Goal: Information Seeking & Learning: Learn about a topic

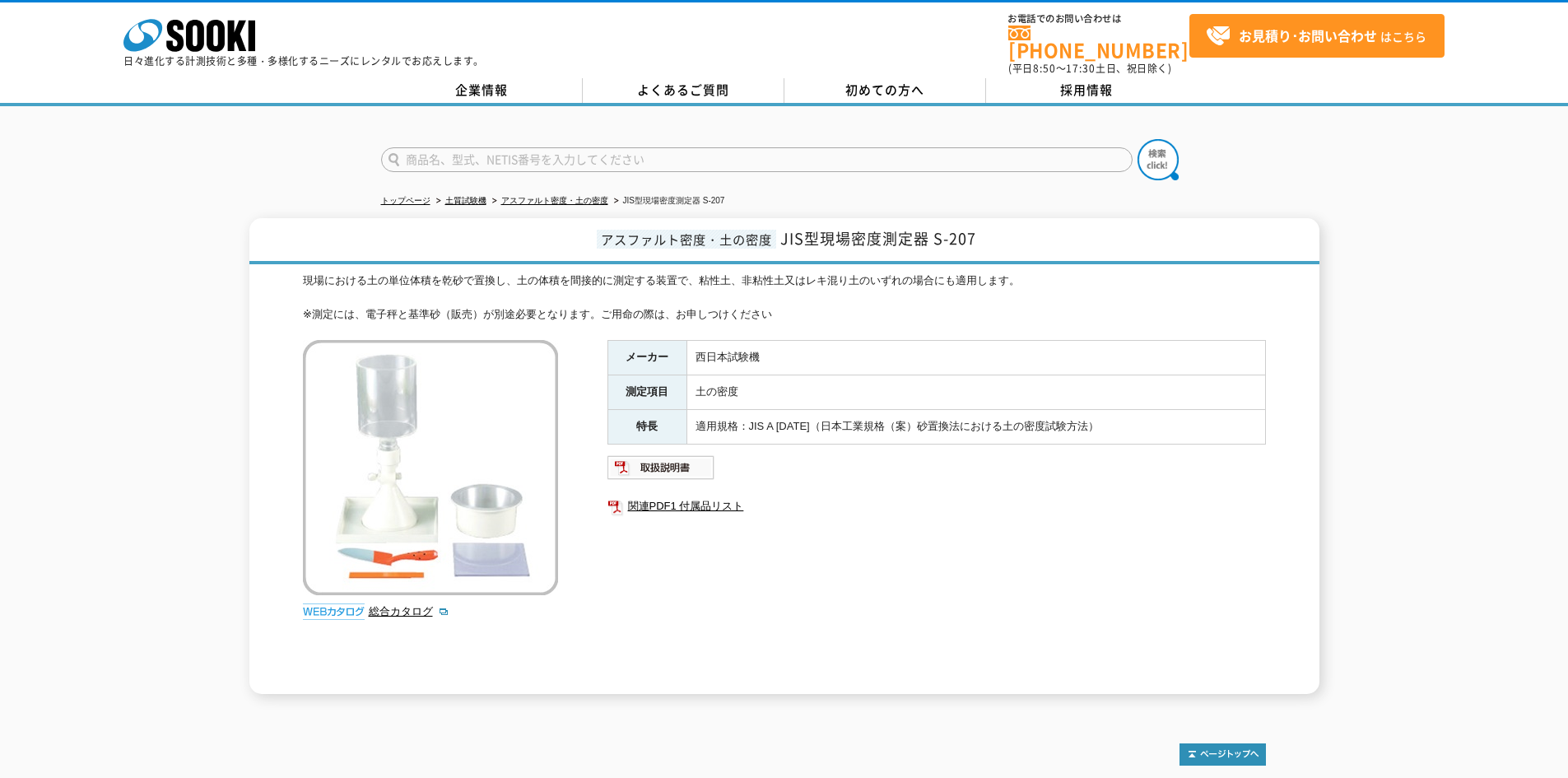
drag, startPoint x: 454, startPoint y: 264, endPoint x: 870, endPoint y: 300, distance: 417.6
click at [870, 300] on div "現場における土の単位体積を乾砂で置換し、土の体積を間接的に測定する装置で、粘性土、非粘性土又はレキ混り土のいずれの場合にも適用します。 ※測定には、電子秤と基…" at bounding box center [784, 297] width 963 height 51
click at [619, 297] on div "現場における土の単位体積を乾砂で置換し、土の体積を間接的に測定する装置で、粘性土、非粘性土又はレキ混り土のいずれの場合にも適用します。 ※測定には、電子秤と基…" at bounding box center [784, 297] width 963 height 51
drag, startPoint x: 316, startPoint y: 302, endPoint x: 754, endPoint y: 318, distance: 438.3
click at [754, 318] on div "現場における土の単位体積を乾砂で置換し、土の体積を間接的に測定する装置で、粘性土、非粘性土又はレキ混り土のいずれの場合にも適用します。 ※測定には、電子秤と基…" at bounding box center [784, 483] width 963 height 422
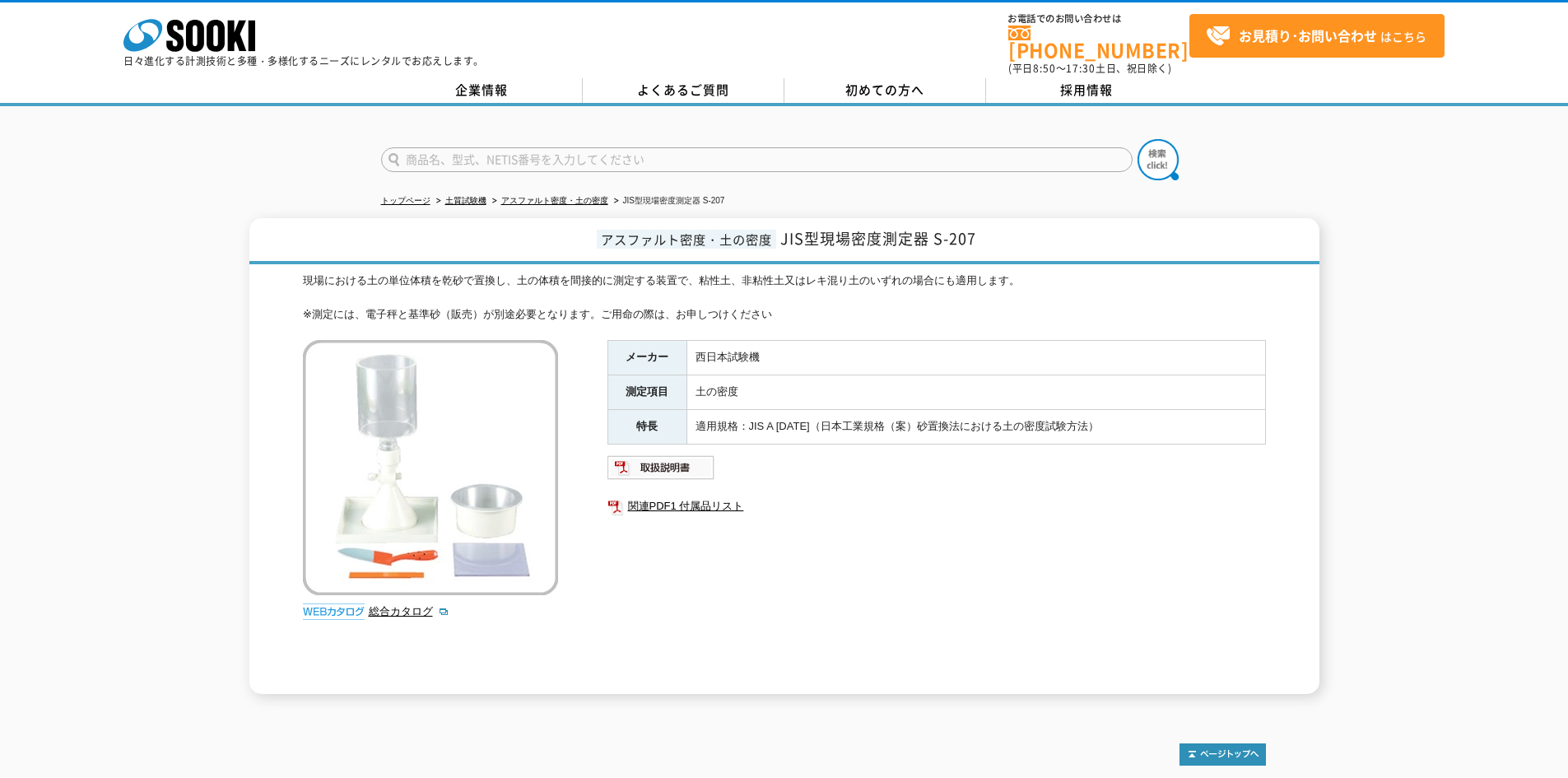
click at [812, 319] on div "現場における土の単位体積を乾砂で置換し、土の体積を間接的に測定する装置で、粘性土、非粘性土又はレキ混り土のいずれの場合にも適用します。 ※測定には、電子秤と基…" at bounding box center [784, 483] width 963 height 422
drag, startPoint x: 339, startPoint y: 259, endPoint x: 1018, endPoint y: 316, distance: 681.4
click at [1018, 316] on div "アスファルト密度・土の密度 JIS型現場密度測定器 S-207 現場における土の単位体積を乾砂で置換し、土の体積を間接的に測定する装置で、粘性土、非粘性土又は…" at bounding box center [785, 456] width 1071 height 476
click at [953, 300] on div "現場における土の単位体積を乾砂で置換し、土の体積を間接的に測定する装置で、粘性土、非粘性土又はレキ混り土のいずれの場合にも適用します。 ※測定には、電子秤と基…" at bounding box center [784, 297] width 963 height 51
drag, startPoint x: 369, startPoint y: 267, endPoint x: 900, endPoint y: 303, distance: 532.2
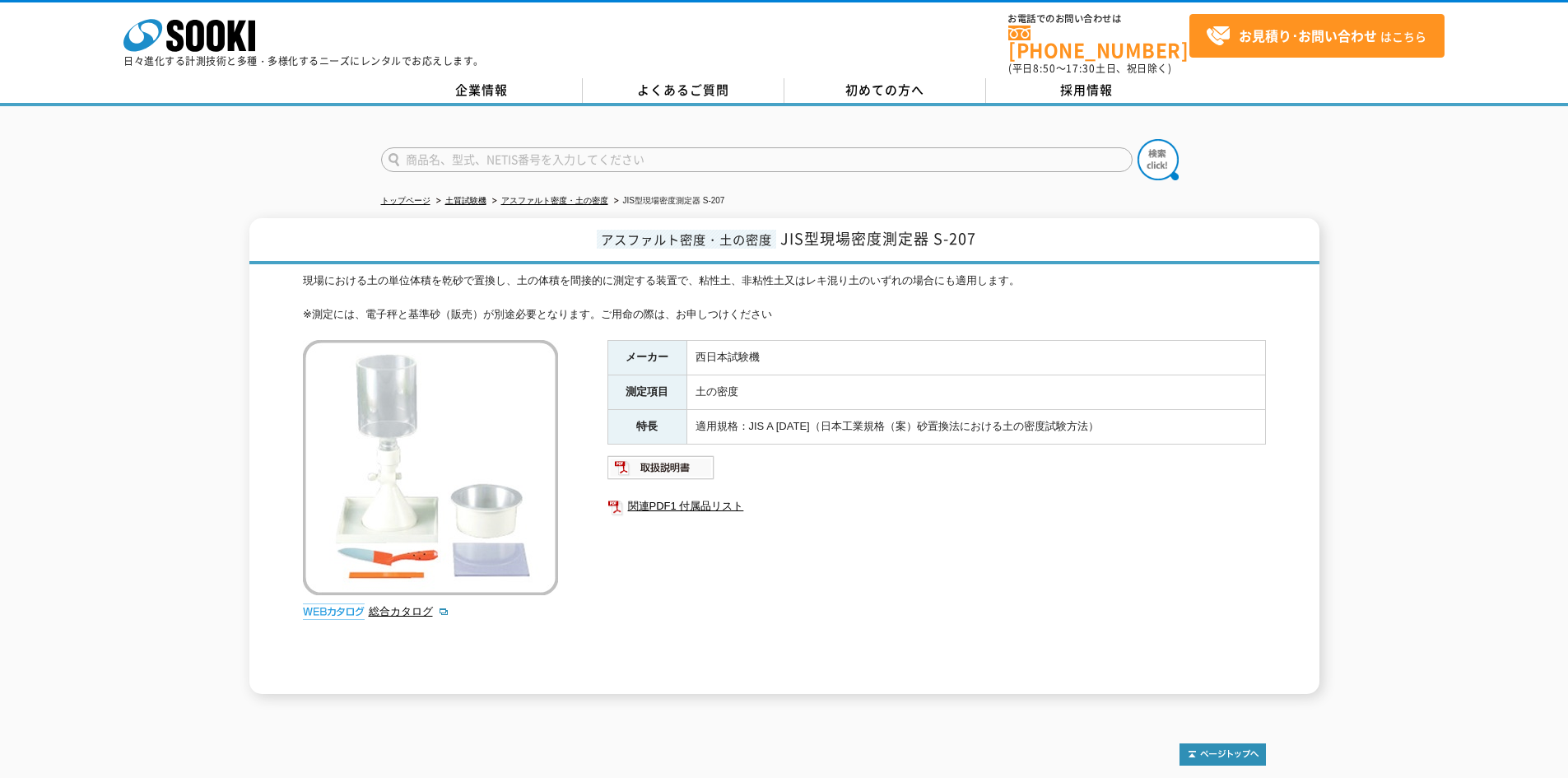
click at [900, 303] on div "現場における土の単位体積を乾砂で置換し、土の体積を間接的に測定する装置で、粘性土、非粘性土又はレキ混り土のいずれの場合にも適用します。 ※測定には、電子秤と基…" at bounding box center [784, 297] width 963 height 51
click at [900, 304] on div "現場における土の単位体積を乾砂で置換し、土の体積を間接的に測定する装置で、粘性土、非粘性土又はレキ混り土のいずれの場合にも適用します。 ※測定には、電子秤と基…" at bounding box center [784, 297] width 963 height 51
click at [925, 576] on div "メーカー 西日本試験機 測定項目 土の密度 特長 適用規格：JIS A [DATE]（日本工業規格（案）砂置換法における土の密度試験方法） 関連PDF1 付属…" at bounding box center [936, 517] width 659 height 354
drag, startPoint x: 335, startPoint y: 261, endPoint x: 986, endPoint y: 316, distance: 653.3
click at [986, 316] on div "現場における土の単位体積を乾砂で置換し、土の体積を間接的に測定する装置で、粘性土、非粘性土又はレキ混り土のいずれの場合にも適用します。 ※測定には、電子秤と基…" at bounding box center [784, 483] width 963 height 422
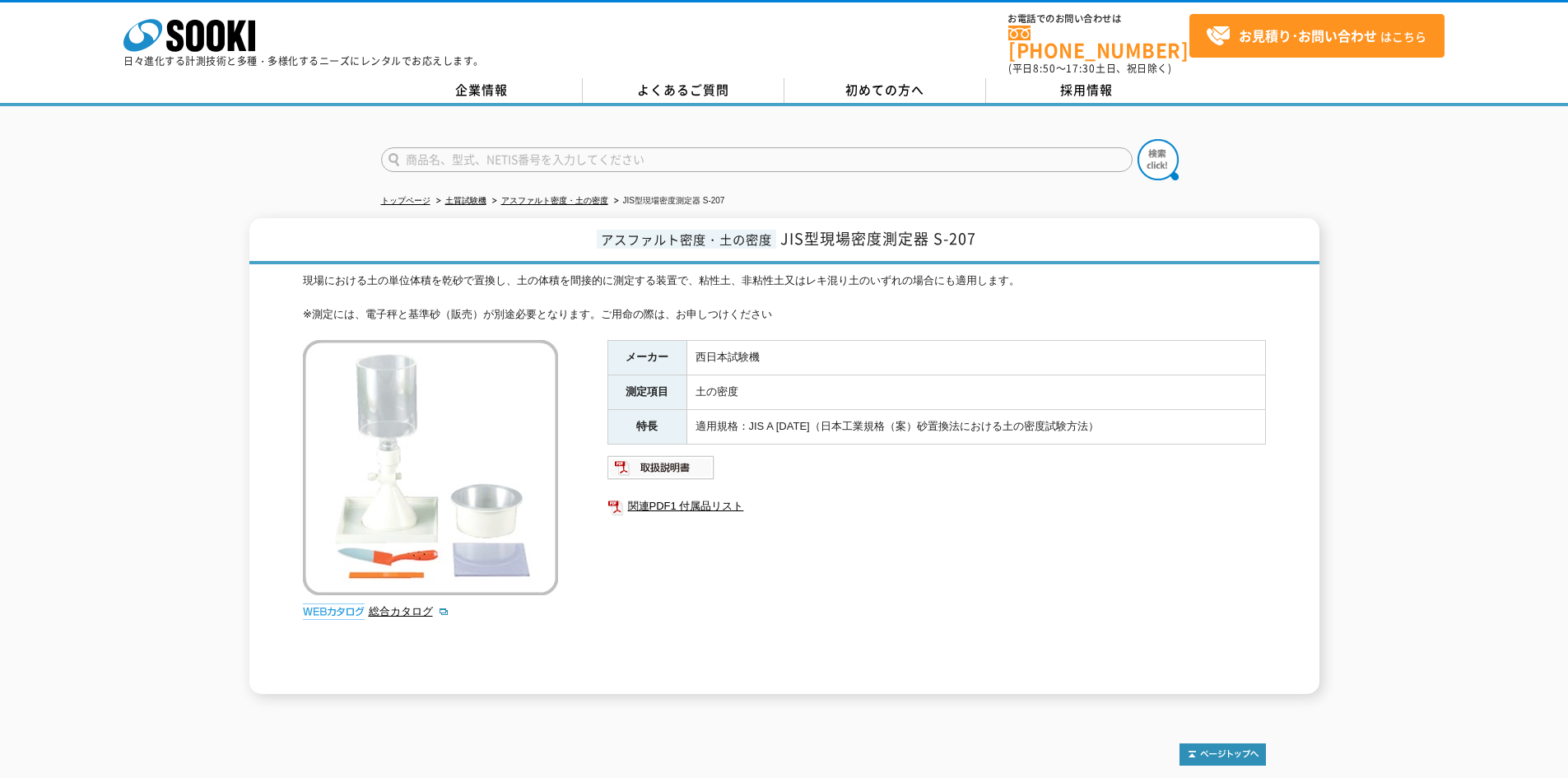
click at [986, 316] on div "現場における土の単位体積を乾砂で置換し、土の体積を間接的に測定する装置で、粘性土、非粘性土又はレキ混り土のいずれの場合にも適用します。 ※測定には、電子秤と基…" at bounding box center [784, 483] width 963 height 422
drag, startPoint x: 705, startPoint y: 343, endPoint x: 985, endPoint y: 424, distance: 291.5
click at [978, 426] on tbody "メーカー 西日本試験機 測定項目 土の密度 特長 適用規格：JIS A [DATE]（日本工業規格（案）砂置換法における土の密度試験方法）" at bounding box center [936, 392] width 658 height 103
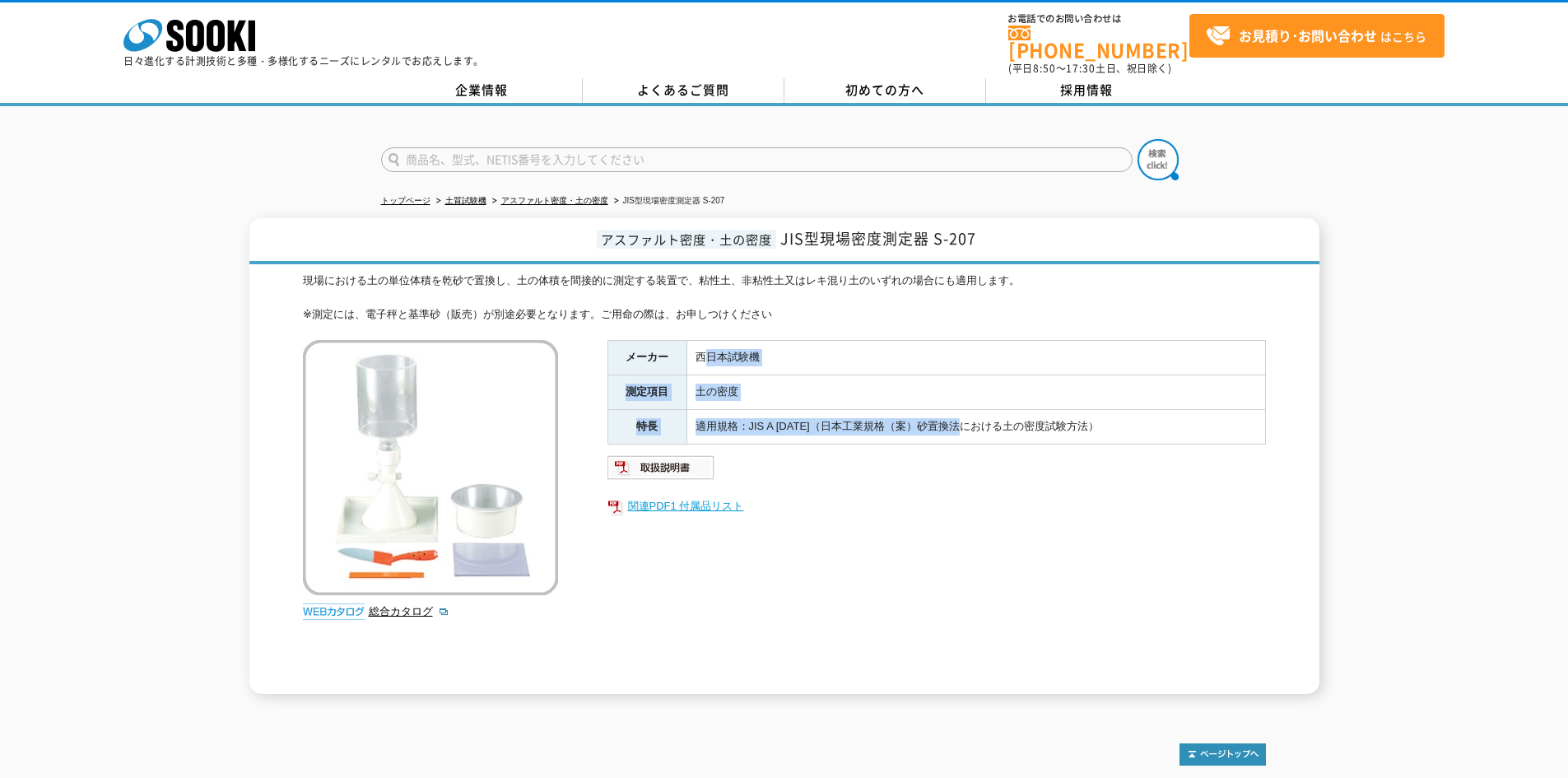
click at [1142, 501] on link "関連PDF1 付属品リスト" at bounding box center [936, 507] width 659 height 22
click at [890, 341] on td "西日本試験機" at bounding box center [976, 358] width 579 height 34
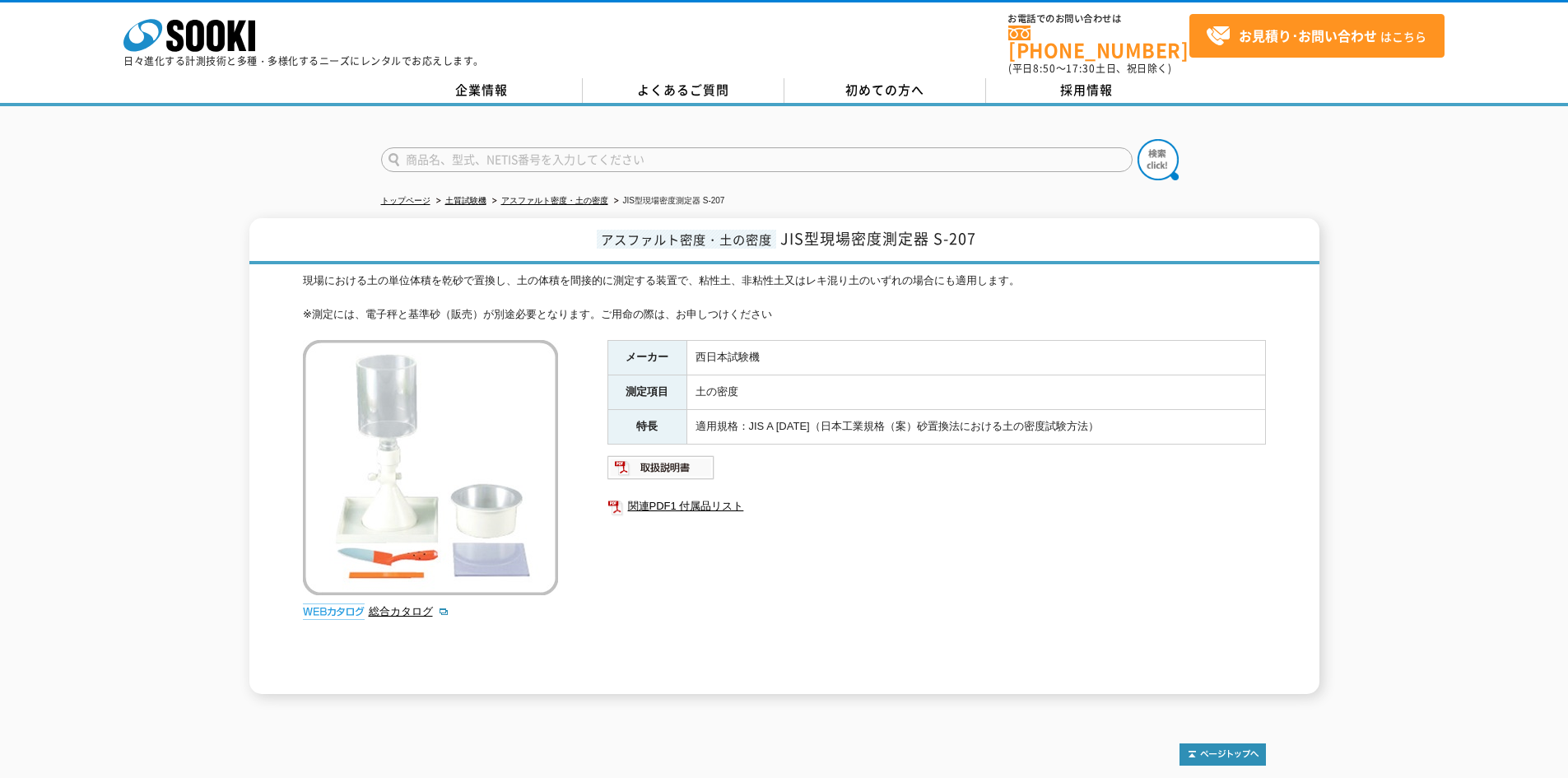
drag, startPoint x: 416, startPoint y: 277, endPoint x: 873, endPoint y: 298, distance: 457.5
click at [873, 298] on div "現場における土の単位体積を乾砂で置換し、土の体積を間接的に測定する装置で、粘性土、非粘性土又はレキ混り土のいずれの場合にも適用します。 ※測定には、電子秤と基…" at bounding box center [784, 297] width 963 height 51
click at [875, 298] on div "現場における土の単位体積を乾砂で置換し、土の体積を間接的に測定する装置で、粘性土、非粘性土又はレキ混り土のいずれの場合にも適用します。 ※測定には、電子秤と基…" at bounding box center [784, 297] width 963 height 51
drag, startPoint x: 362, startPoint y: 271, endPoint x: 881, endPoint y: 307, distance: 520.2
click at [881, 307] on div "現場における土の単位体積を乾砂で置換し、土の体積を間接的に測定する装置で、粘性土、非粘性土又はレキ混り土のいずれの場合にも適用します。 ※測定には、電子秤と基…" at bounding box center [784, 297] width 963 height 51
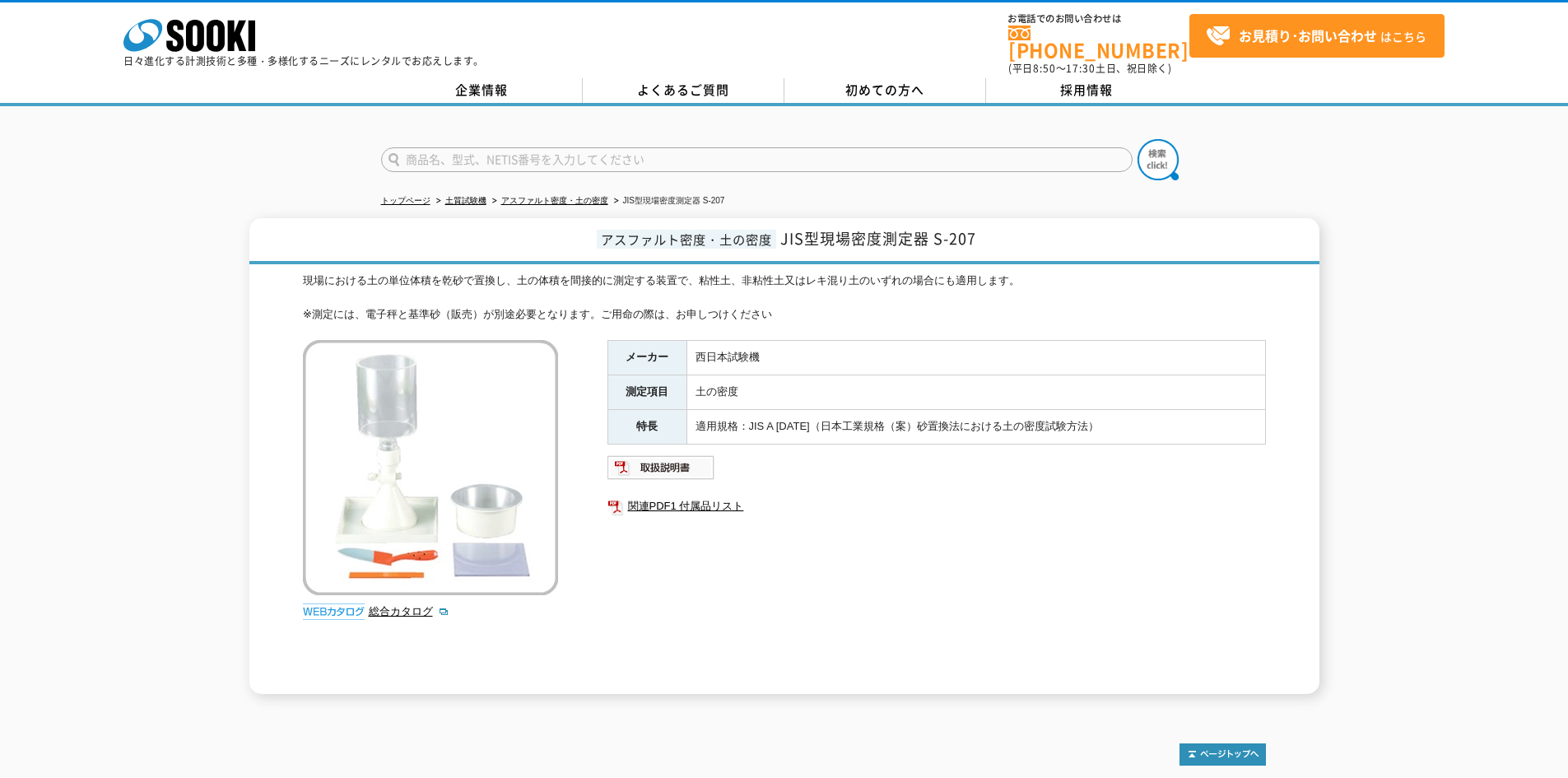
click at [881, 307] on div "現場における土の単位体積を乾砂で置換し、土の体積を間接的に測定する装置で、粘性土、非粘性土又はレキ混り土のいずれの場合にも適用します。 ※測定には、電子秤と基…" at bounding box center [784, 297] width 963 height 51
drag, startPoint x: 373, startPoint y: 302, endPoint x: 431, endPoint y: 305, distance: 58.1
click at [431, 305] on div "現場における土の単位体積を乾砂で置換し、土の体積を間接的に測定する装置で、粘性土、非粘性土又はレキ混り土のいずれの場合にも適用します。 ※測定には、電子秤と基…" at bounding box center [784, 297] width 963 height 51
drag, startPoint x: 362, startPoint y: 300, endPoint x: 795, endPoint y: 309, distance: 433.1
click at [795, 309] on div "現場における土の単位体積を乾砂で置換し、土の体積を間接的に測定する装置で、粘性土、非粘性土又はレキ混り土のいずれの場合にも適用します。 ※測定には、電子秤と基…" at bounding box center [784, 297] width 963 height 51
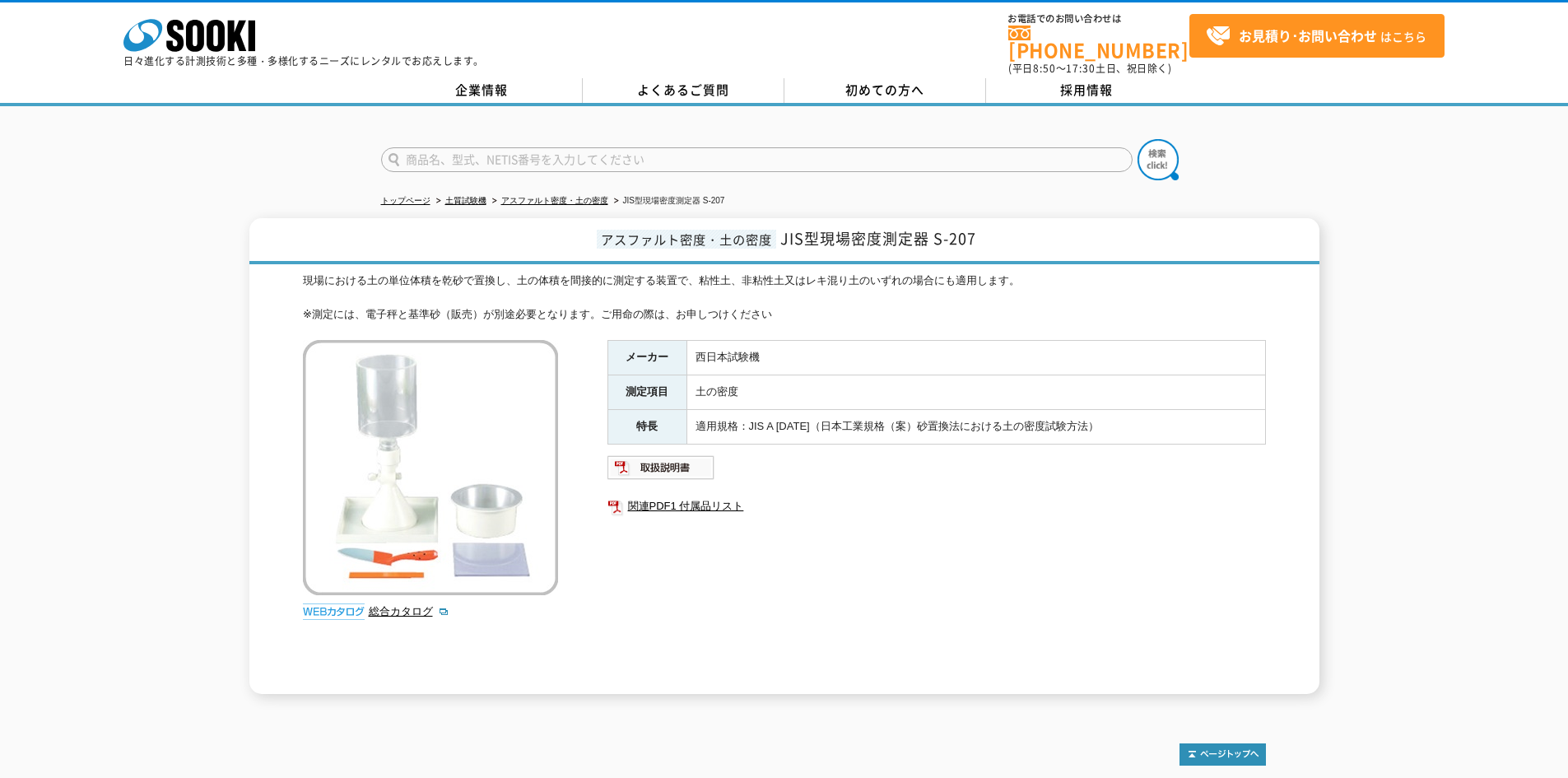
click at [311, 302] on div "現場における土の単位体積を乾砂で置換し、土の体積を間接的に測定する装置で、粘性土、非粘性土又はレキ混り土のいずれの場合にも適用します。 ※測定には、電子秤と基…" at bounding box center [784, 297] width 963 height 51
drag, startPoint x: 296, startPoint y: 302, endPoint x: 816, endPoint y: 313, distance: 520.1
click at [816, 313] on div "アスファルト密度・土の密度 JIS型現場密度測定器 S-207 現場における土の単位体積を乾砂で置換し、土の体積を間接的に測定する装置で、粘性土、非粘性土又は…" at bounding box center [785, 456] width 1071 height 476
click at [816, 313] on div "現場における土の単位体積を乾砂で置換し、土の体積を間接的に測定する装置で、粘性土、非粘性土又はレキ混り土のいずれの場合にも適用します。 ※測定には、電子秤と基…" at bounding box center [784, 297] width 963 height 51
drag, startPoint x: 590, startPoint y: 266, endPoint x: 792, endPoint y: 309, distance: 206.5
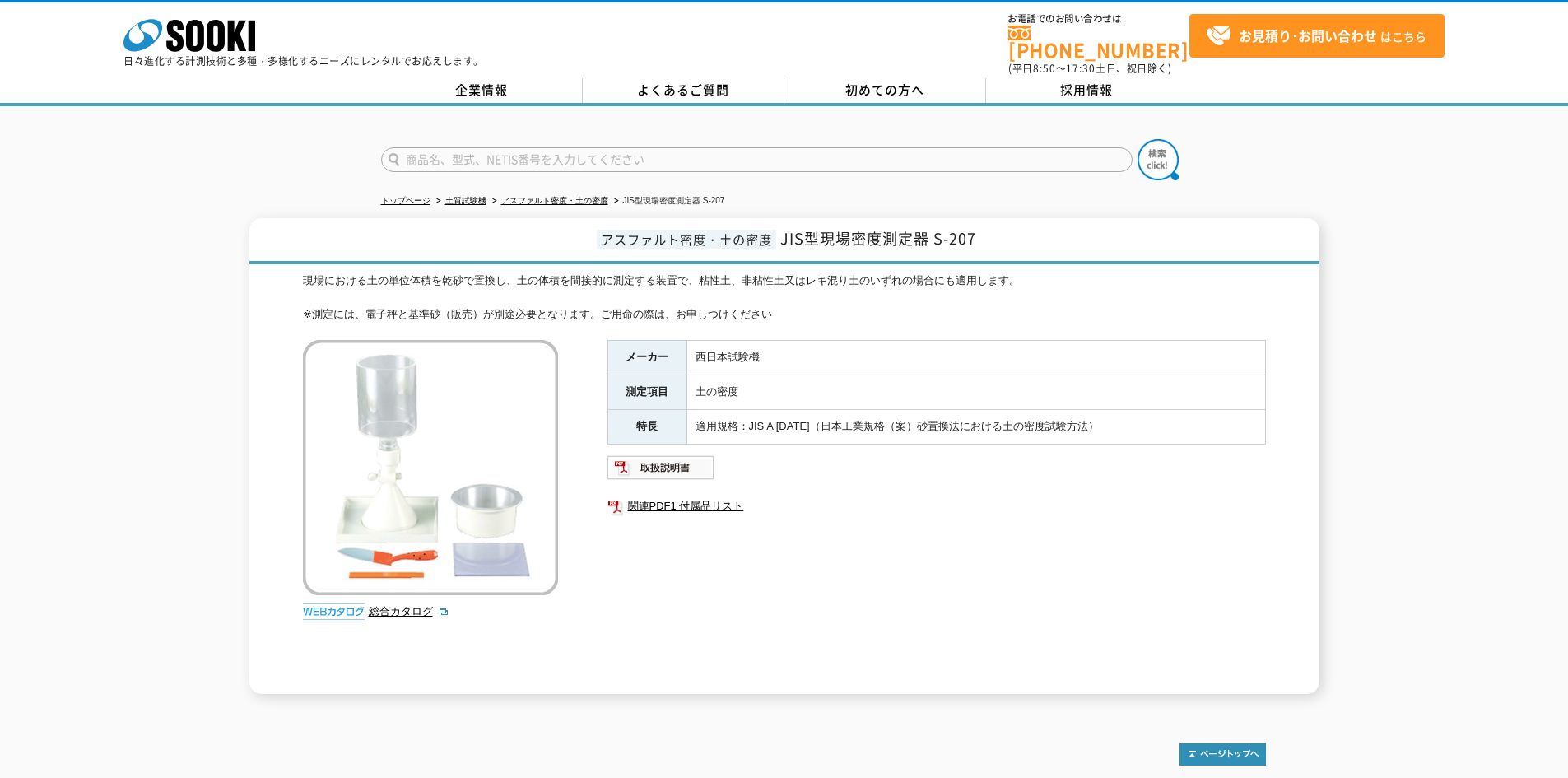
click at [792, 309] on div "現場における土の単位体積を乾砂で置換し、土の体積を間接的に測定する装置で、粘性土、非粘性土又はレキ混り土のいずれの場合にも適用します。 ※測定には、電子秤と基…" at bounding box center [784, 297] width 963 height 51
drag, startPoint x: 296, startPoint y: 266, endPoint x: 894, endPoint y: 297, distance: 598.8
click at [894, 297] on div "アスファルト密度・土の密度 JIS型現場密度測定器 S-207 現場における土の単位体積を乾砂で置換し、土の体積を間接的に測定する装置で、粘性土、非粘性土又は…" at bounding box center [785, 456] width 1071 height 476
click at [897, 305] on div "現場における土の単位体積を乾砂で置換し、土の体積を間接的に測定する装置で、粘性土、非粘性土又はレキ混り土のいずれの場合にも適用します。 ※測定には、電子秤と基…" at bounding box center [784, 297] width 963 height 51
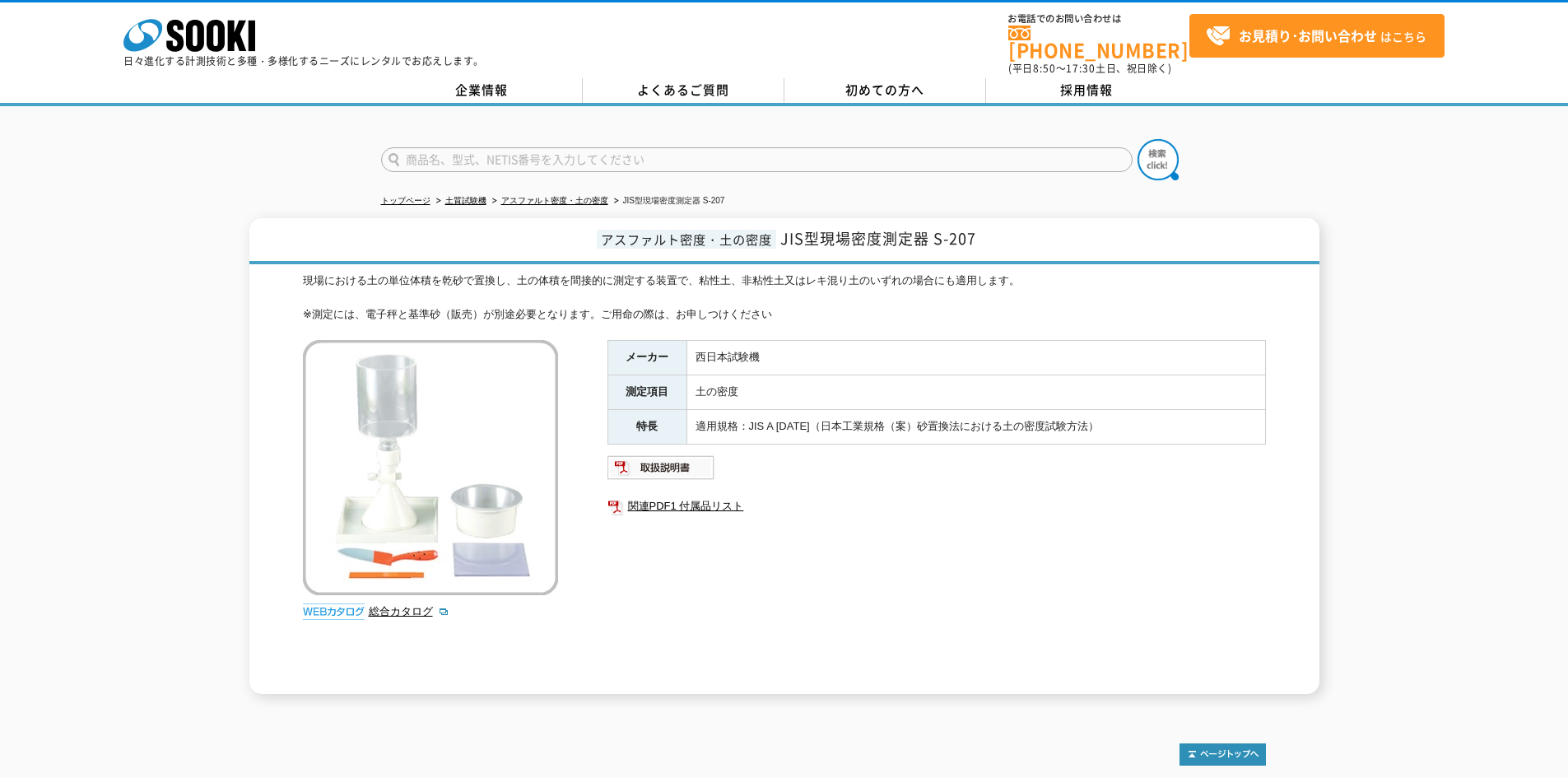
click at [900, 304] on div "現場における土の単位体積を乾砂で置換し、土の体積を間接的に測定する装置で、粘性土、非粘性土又はレキ混り土のいずれの場合にも適用します。 ※測定には、電子秤と基…" at bounding box center [784, 297] width 963 height 51
drag, startPoint x: 288, startPoint y: 268, endPoint x: 938, endPoint y: 303, distance: 650.9
click at [938, 303] on div "アスファルト密度・土の密度 JIS型現場密度測定器 S-207 現場における土の単位体積を乾砂で置換し、土の体積を間接的に測定する装置で、粘性土、非粘性土又は…" at bounding box center [785, 456] width 1071 height 476
click at [938, 303] on div "現場における土の単位体積を乾砂で置換し、土の体積を間接的に測定する装置で、粘性土、非粘性土又はレキ混り土のいずれの場合にも適用します。 ※測定には、電子秤と基…" at bounding box center [784, 297] width 963 height 51
drag, startPoint x: 300, startPoint y: 270, endPoint x: 824, endPoint y: 303, distance: 525.0
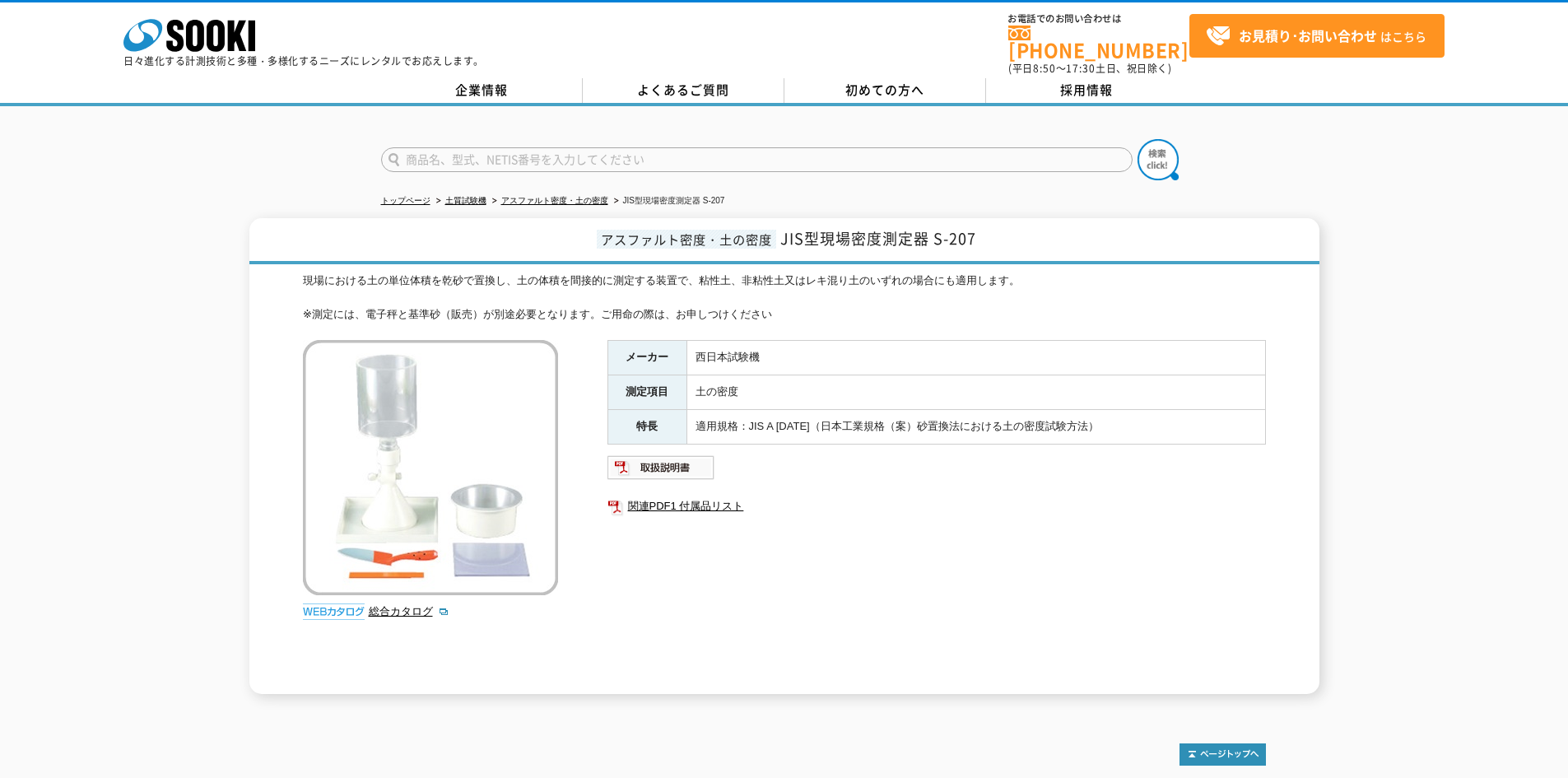
click at [824, 303] on div "アスファルト密度・土の密度 JIS型現場密度測定器 S-207 現場における土の単位体積を乾砂で置換し、土の体積を間接的に測定する装置で、粘性土、非粘性土又は…" at bounding box center [785, 456] width 1071 height 476
click at [825, 303] on div "現場における土の単位体積を乾砂で置換し、土の体積を間接的に測定する装置で、粘性土、非粘性土又はレキ混り土のいずれの場合にも適用します。 ※測定には、電子秤と基…" at bounding box center [784, 297] width 963 height 51
drag, startPoint x: 543, startPoint y: 272, endPoint x: 787, endPoint y: 307, distance: 246.5
click at [787, 307] on div "現場における土の単位体積を乾砂で置換し、土の体積を間接的に測定する装置で、粘性土、非粘性土又はレキ混り土のいずれの場合にも適用します。 ※測定には、電子秤と基…" at bounding box center [784, 297] width 963 height 51
click at [792, 307] on div "現場における土の単位体積を乾砂で置換し、土の体積を間接的に測定する装置で、粘性土、非粘性土又はレキ混り土のいずれの場合にも適用します。 ※測定には、電子秤と基…" at bounding box center [784, 297] width 963 height 51
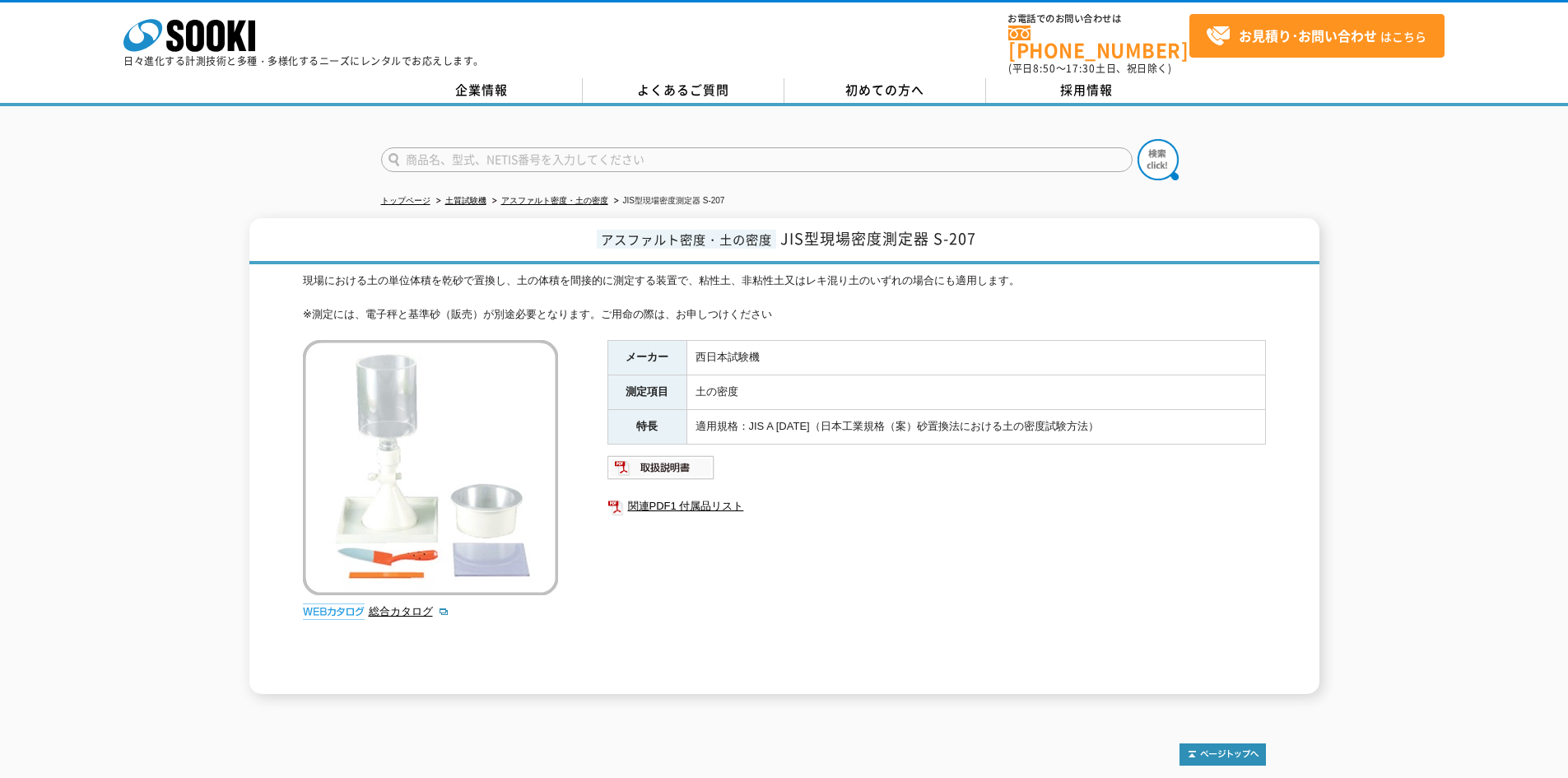
drag, startPoint x: 396, startPoint y: 270, endPoint x: 834, endPoint y: 325, distance: 441.4
click at [814, 324] on div "現場における土の単位体積を乾砂で置換し、土の体積を間接的に測定する装置で、粘性土、非粘性土又はレキ混り土のいずれの場合にも適用します。 ※測定には、電子秤と基…" at bounding box center [784, 483] width 963 height 422
click at [847, 316] on div "現場における土の単位体積を乾砂で置換し、土の体積を間接的に測定する装置で、粘性土、非粘性土又はレキ混り土のいずれの場合にも適用します。 ※測定には、電子秤と基…" at bounding box center [784, 483] width 963 height 422
drag, startPoint x: 938, startPoint y: 233, endPoint x: 974, endPoint y: 234, distance: 36.0
click at [974, 234] on span "JIS型現場密度測定器 S-207" at bounding box center [878, 238] width 196 height 23
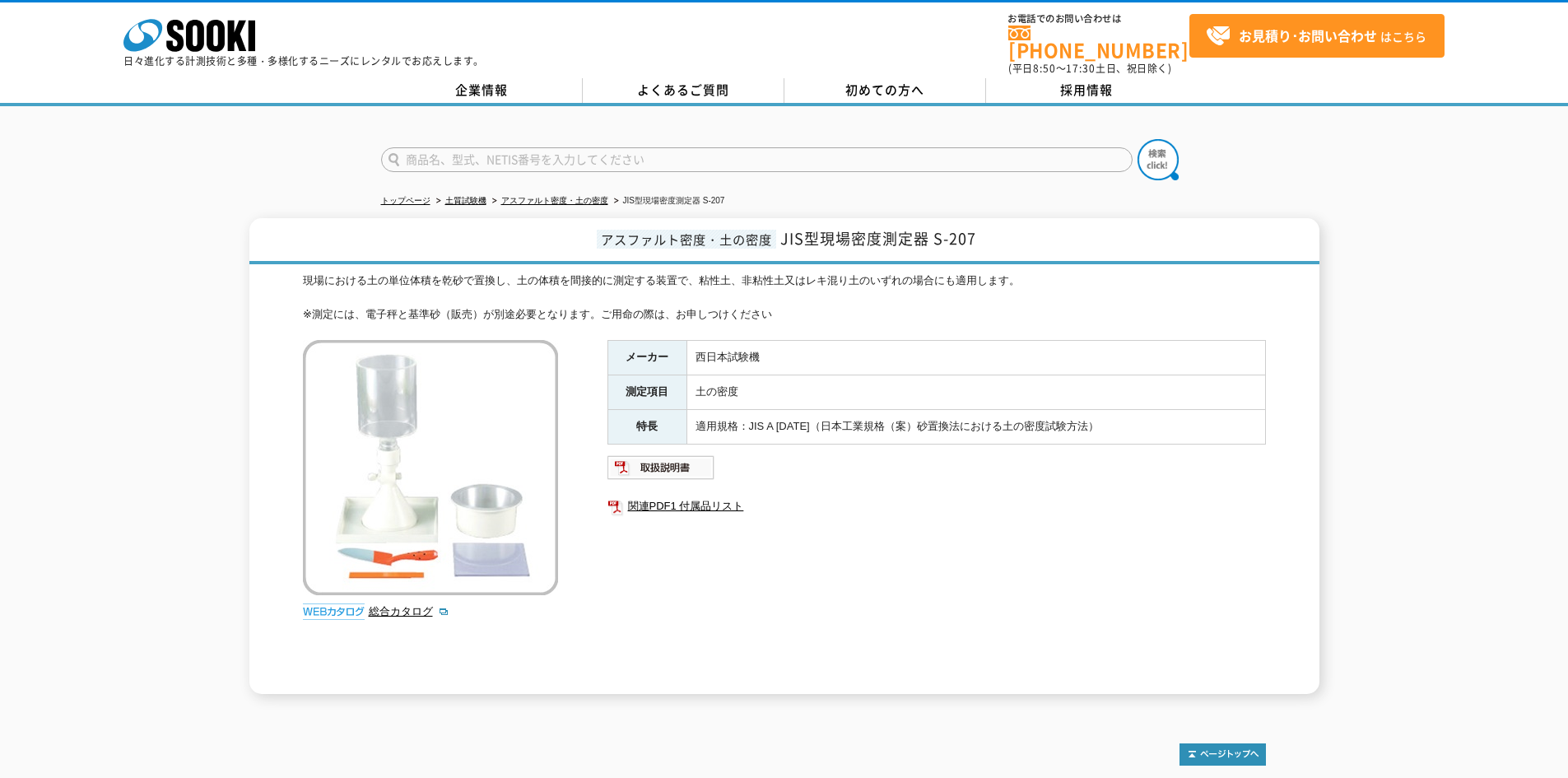
click at [1054, 282] on div "現場における土の単位体積を乾砂で置換し、土の体積を間接的に測定する装置で、粘性土、非粘性土又はレキ混り土のいずれの場合にも適用します。 ※測定には、電子秤と基…" at bounding box center [784, 297] width 963 height 51
drag, startPoint x: 516, startPoint y: 263, endPoint x: 795, endPoint y: 309, distance: 282.8
click at [795, 309] on div "現場における土の単位体積を乾砂で置換し、土の体積を間接的に測定する装置で、粘性土、非粘性土又はレキ混り土のいずれの場合にも適用します。 ※測定には、電子秤と基…" at bounding box center [784, 297] width 963 height 51
click at [980, 556] on div "メーカー 西日本試験機 測定項目 土の密度 特長 適用規格：JIS A 1214（日本工業規格（案）砂置換法における土の密度試験方法） 関連PDF1 付属品リ…" at bounding box center [936, 517] width 659 height 354
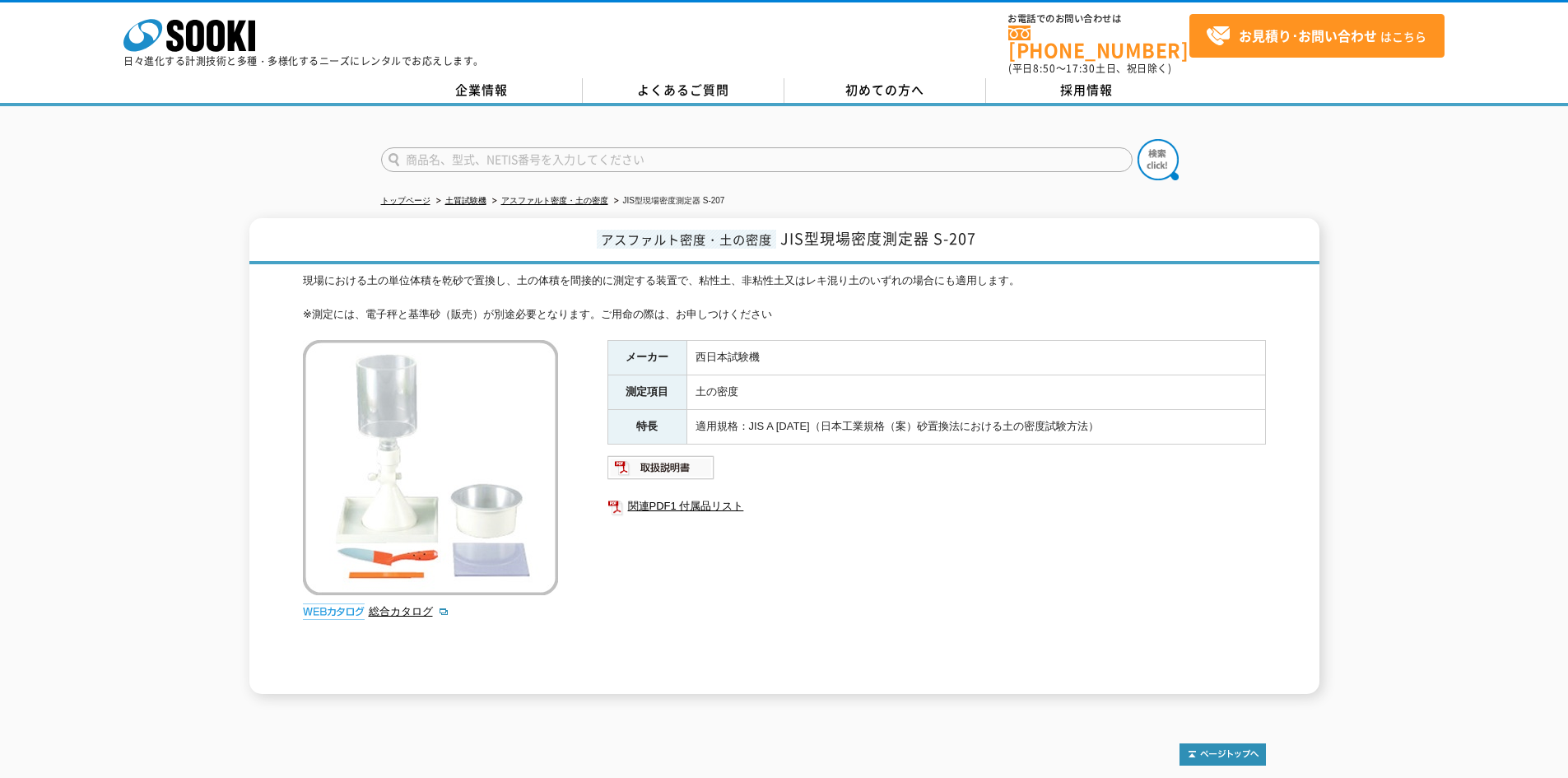
drag, startPoint x: 394, startPoint y: 270, endPoint x: 870, endPoint y: 304, distance: 477.2
click at [860, 311] on div "現場における土の単位体積を乾砂で置換し、土の体積を間接的に測定する装置で、粘性土、非粘性土又はレキ混り土のいずれの場合にも適用します。 ※測定には、電子秤と基…" at bounding box center [784, 297] width 963 height 51
click at [871, 302] on div "現場における土の単位体積を乾砂で置換し、土の体積を間接的に測定する装置で、粘性土、非粘性土又はレキ混り土のいずれの場合にも適用します。 ※測定には、電子秤と基…" at bounding box center [784, 297] width 963 height 51
click at [670, 496] on link "関連PDF1 付属品リスト" at bounding box center [936, 507] width 659 height 22
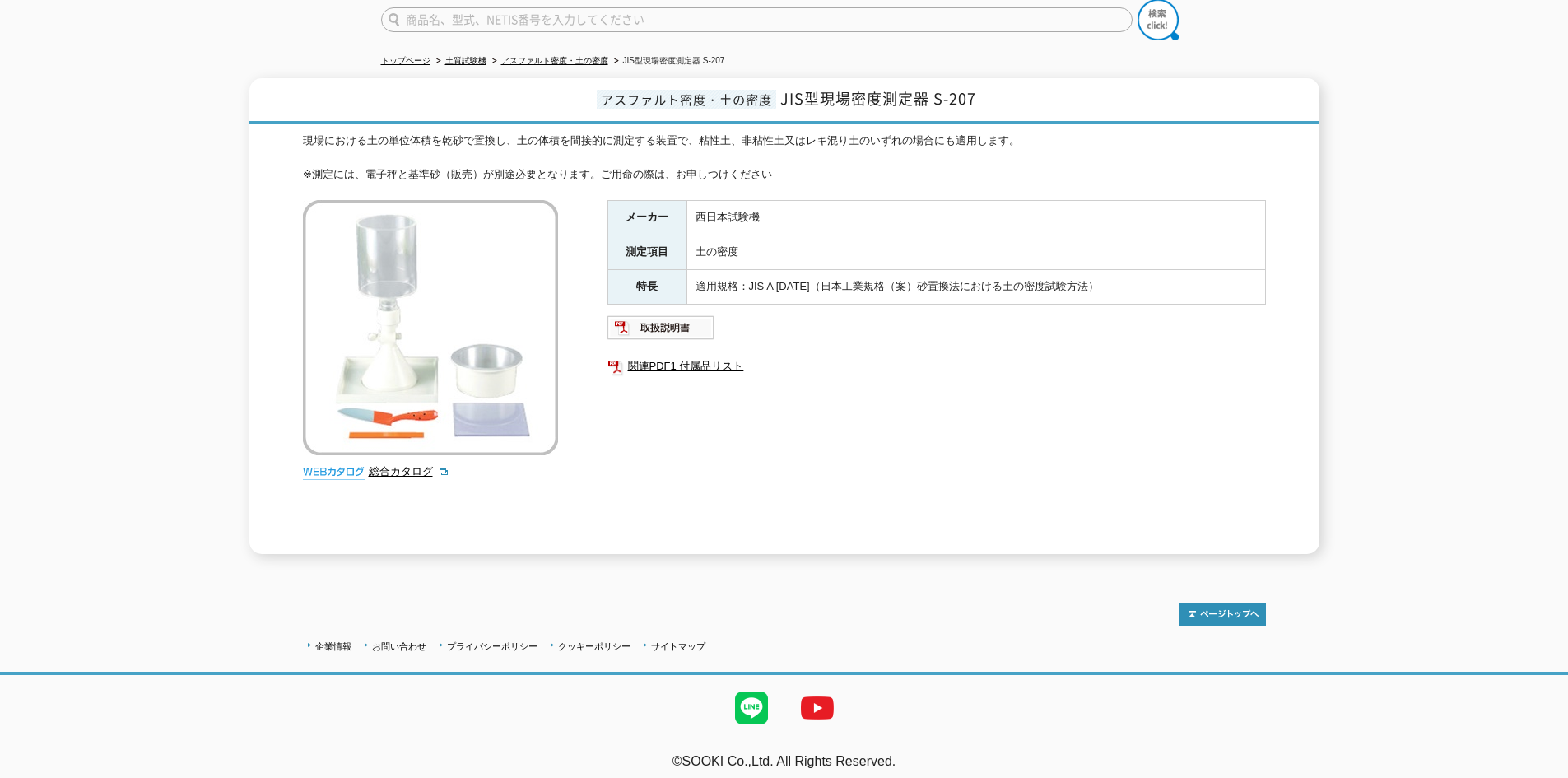
scroll to position [58, 0]
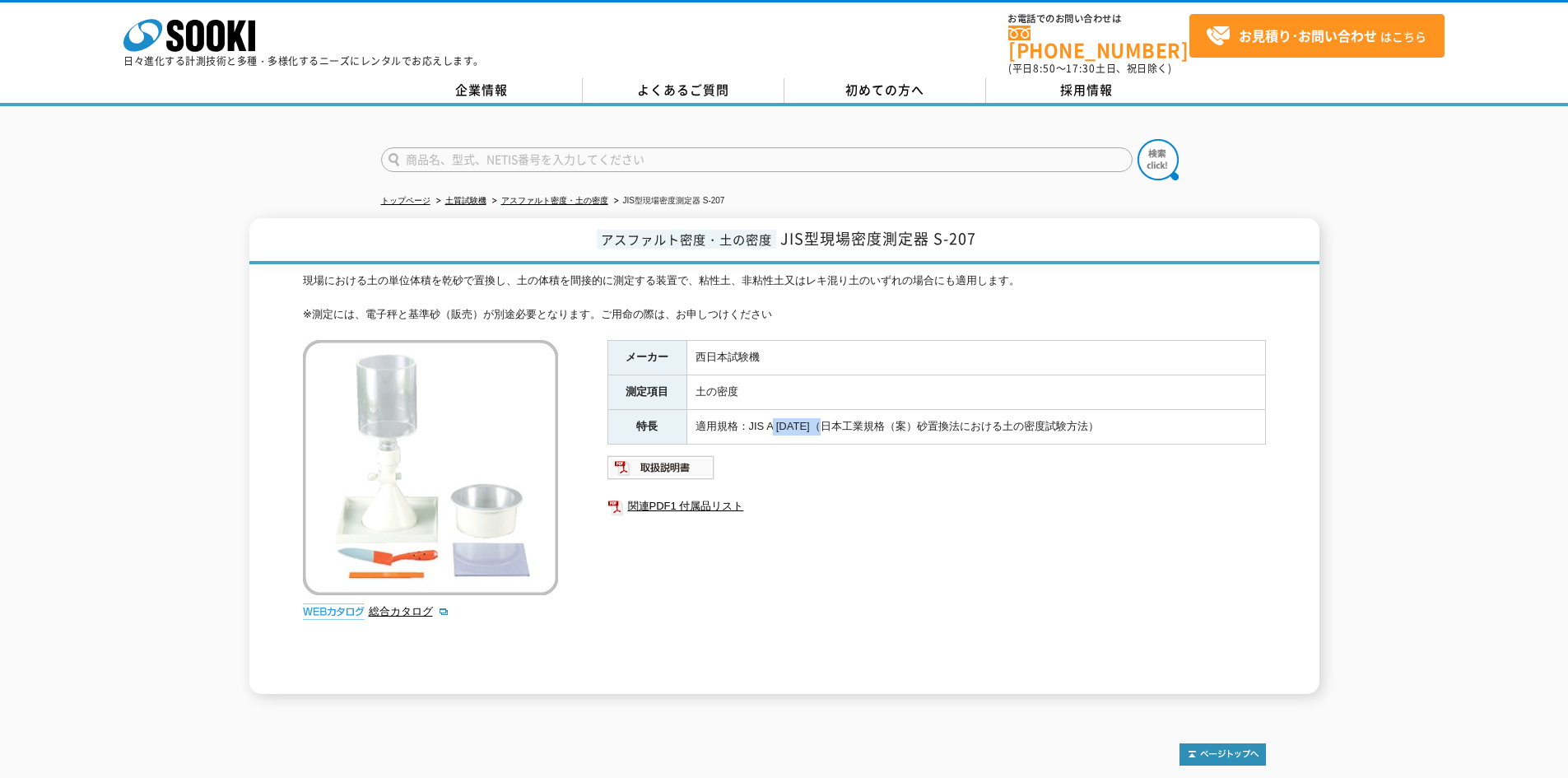
drag, startPoint x: 773, startPoint y: 416, endPoint x: 903, endPoint y: 438, distance: 131.8
click at [837, 424] on td "適用規格：JIS A [DATE]（日本工業規格（案）砂置換法における土の密度試験方法）" at bounding box center [976, 426] width 579 height 34
click at [903, 439] on div "メーカー 西日本試験機 測定項目 土の密度 特長 適用規格：JIS A [DATE]（日本工業規格（案）砂置換法における土の密度試験方法） 関連PDF1 付属…" at bounding box center [936, 517] width 659 height 354
drag, startPoint x: 738, startPoint y: 407, endPoint x: 894, endPoint y: 427, distance: 157.3
click at [893, 421] on td "適用規格：JIS A [DATE]（日本工業規格（案）砂置換法における土の密度試験方法）" at bounding box center [976, 426] width 579 height 34
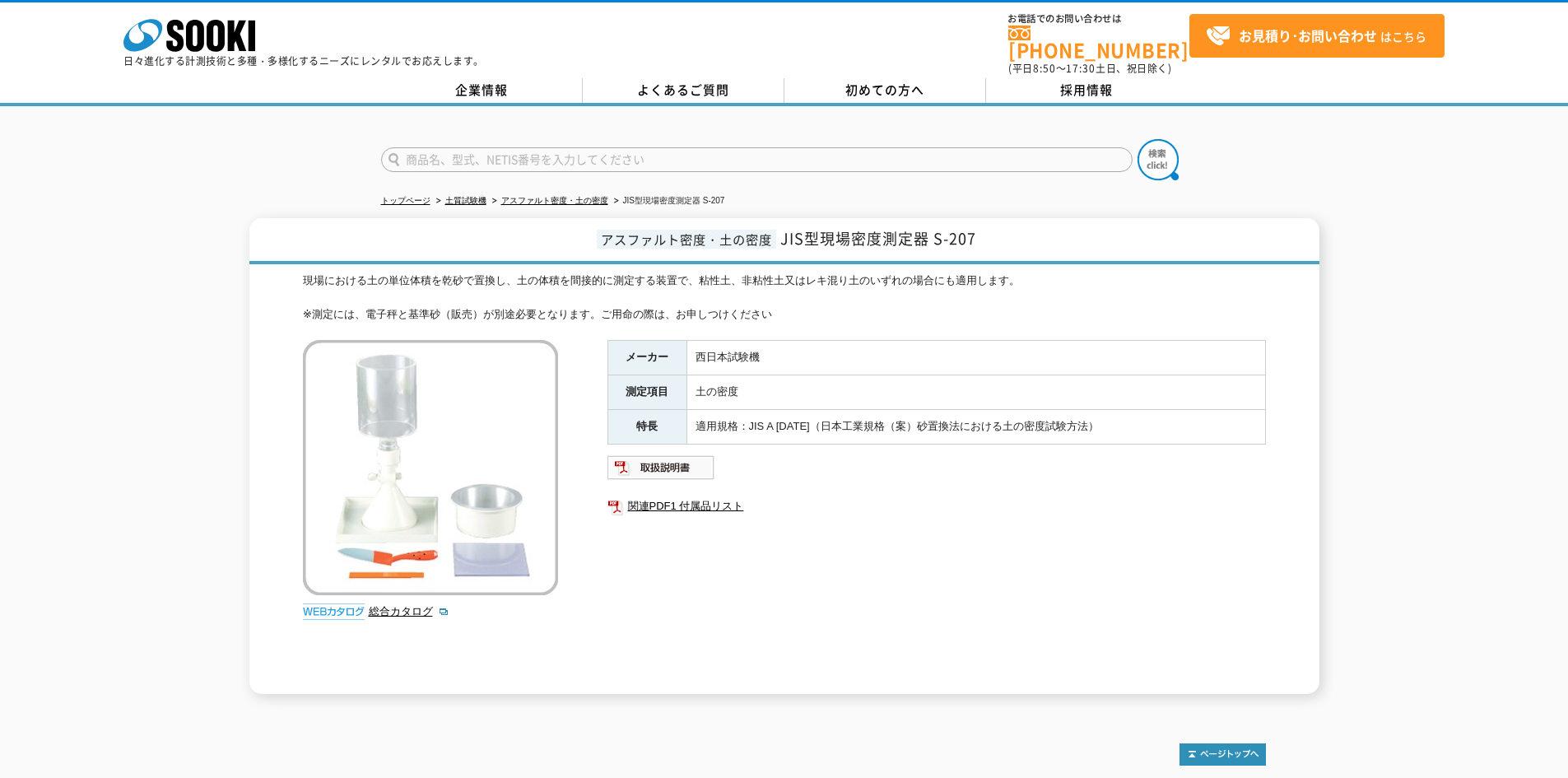
click at [894, 455] on ul at bounding box center [936, 467] width 659 height 26
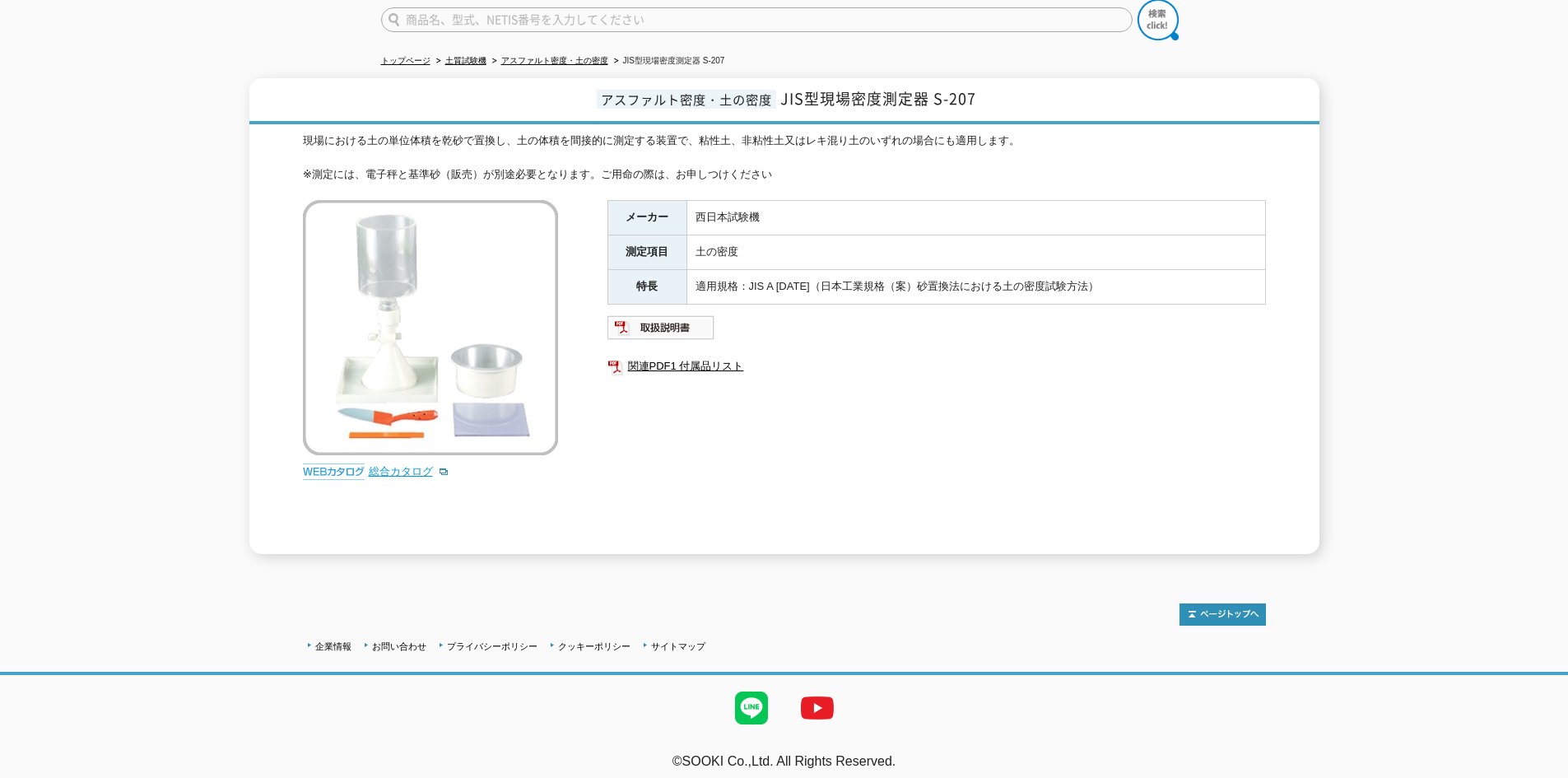
click at [411, 465] on link "総合カタログ" at bounding box center [409, 471] width 81 height 13
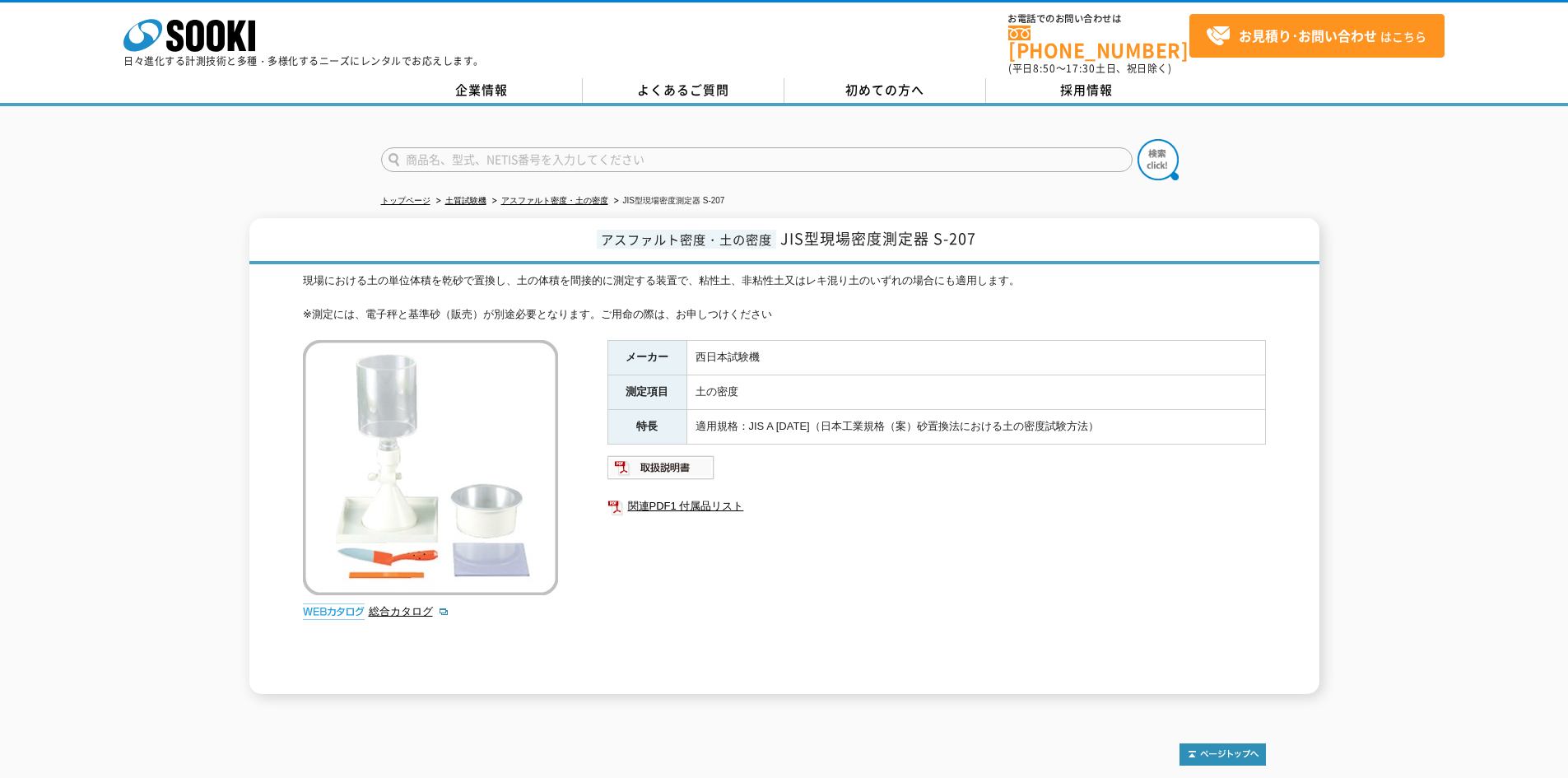
click at [919, 441] on div "メーカー 西日本試験機 測定項目 土の密度 特長 適用規格：JIS A [DATE]（日本工業規格（案）砂置換法における土の密度試験方法） 関連PDF1 付属…" at bounding box center [936, 517] width 659 height 354
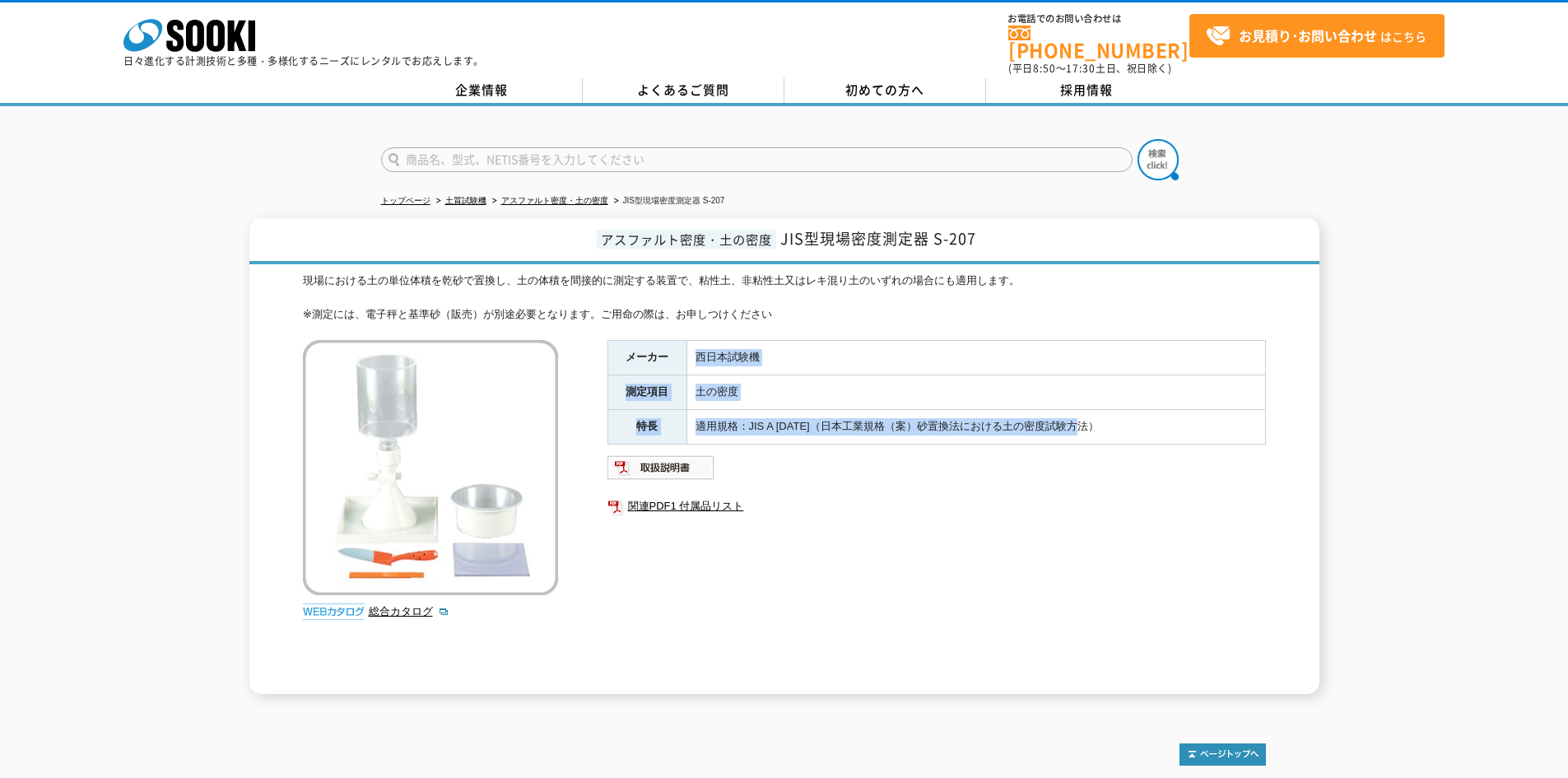
drag, startPoint x: 700, startPoint y: 345, endPoint x: 1152, endPoint y: 422, distance: 458.5
click at [1152, 422] on tbody "メーカー 西日本試験機 測定項目 土の密度 特長 適用規格：JIS A [DATE]（日本工業規格（案）砂置換法における土の密度試験方法）" at bounding box center [936, 392] width 658 height 103
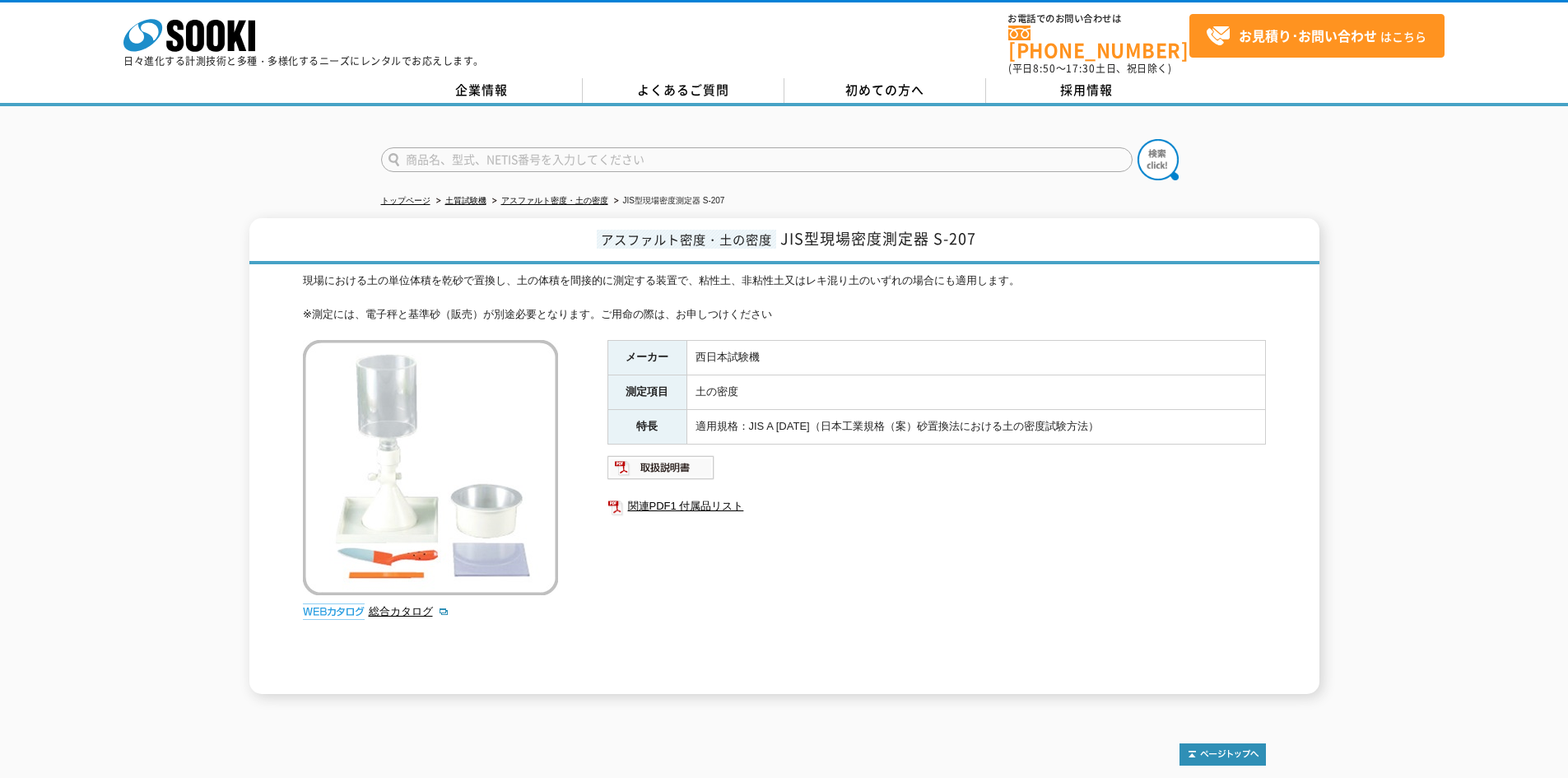
click at [1022, 472] on div "メーカー 西日本試験機 測定項目 土の密度 特長 適用規格：JIS A [DATE]（日本工業規格（案）砂置換法における土の密度試験方法） 関連PDF1 付属…" at bounding box center [936, 517] width 659 height 354
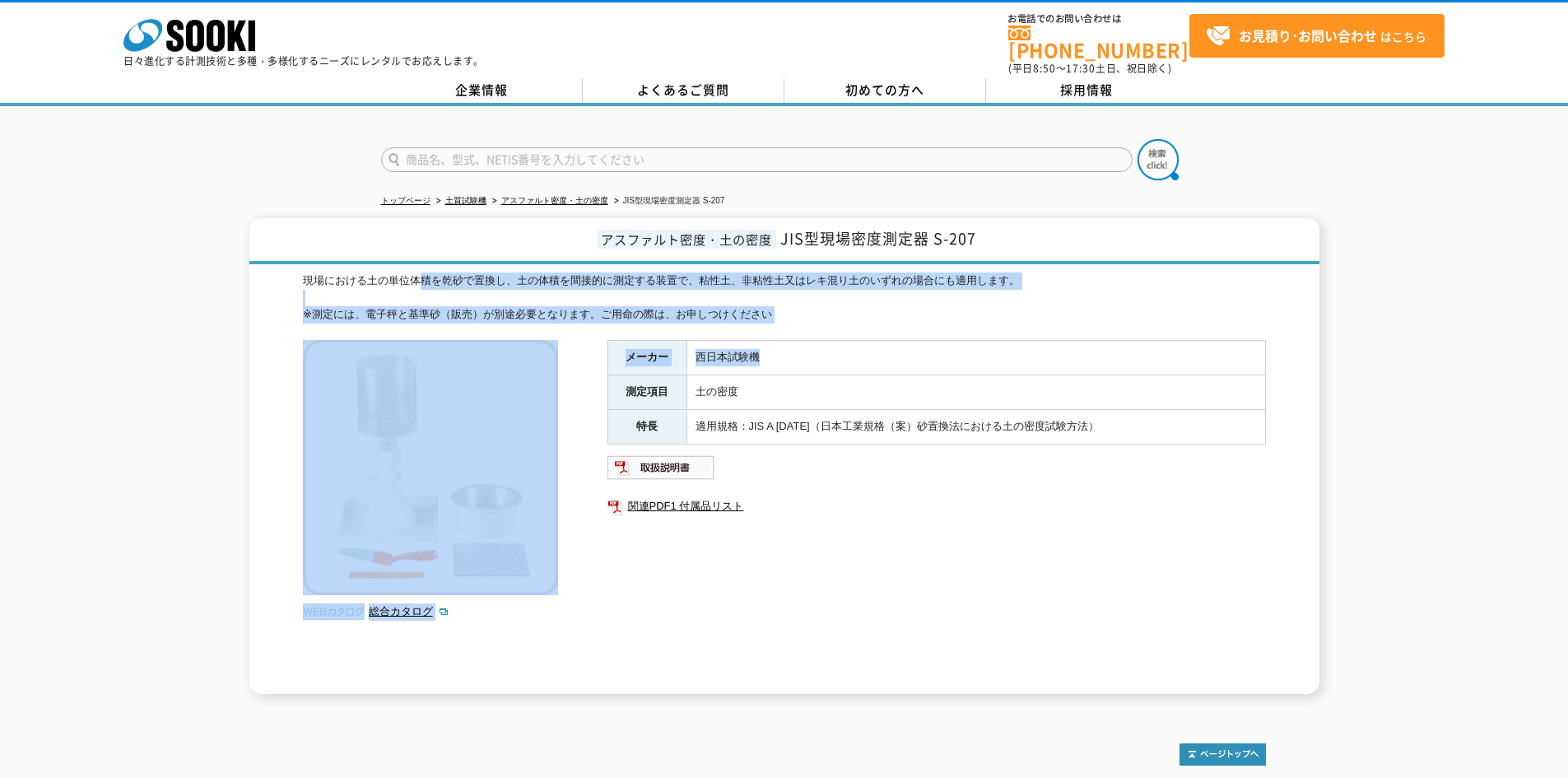
drag, startPoint x: 420, startPoint y: 266, endPoint x: 966, endPoint y: 331, distance: 549.9
click at [966, 331] on div "現場における土の単位体積を乾砂で置換し、土の体積を間接的に測定する装置で、粘性土、非粘性土又はレキ混り土のいずれの場合にも適用します。 ※測定には、電子秤と基…" at bounding box center [784, 483] width 963 height 422
click at [968, 341] on td "西日本試験機" at bounding box center [976, 358] width 579 height 34
